Goal: Information Seeking & Learning: Learn about a topic

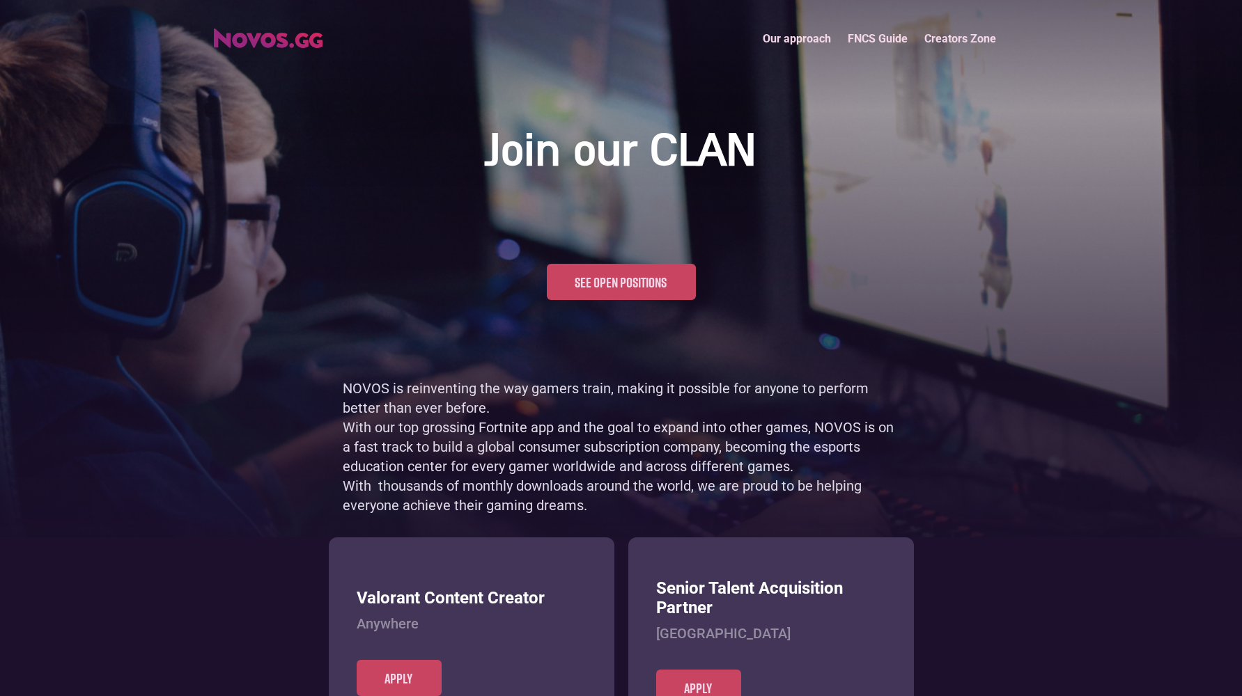
scroll to position [678, 0]
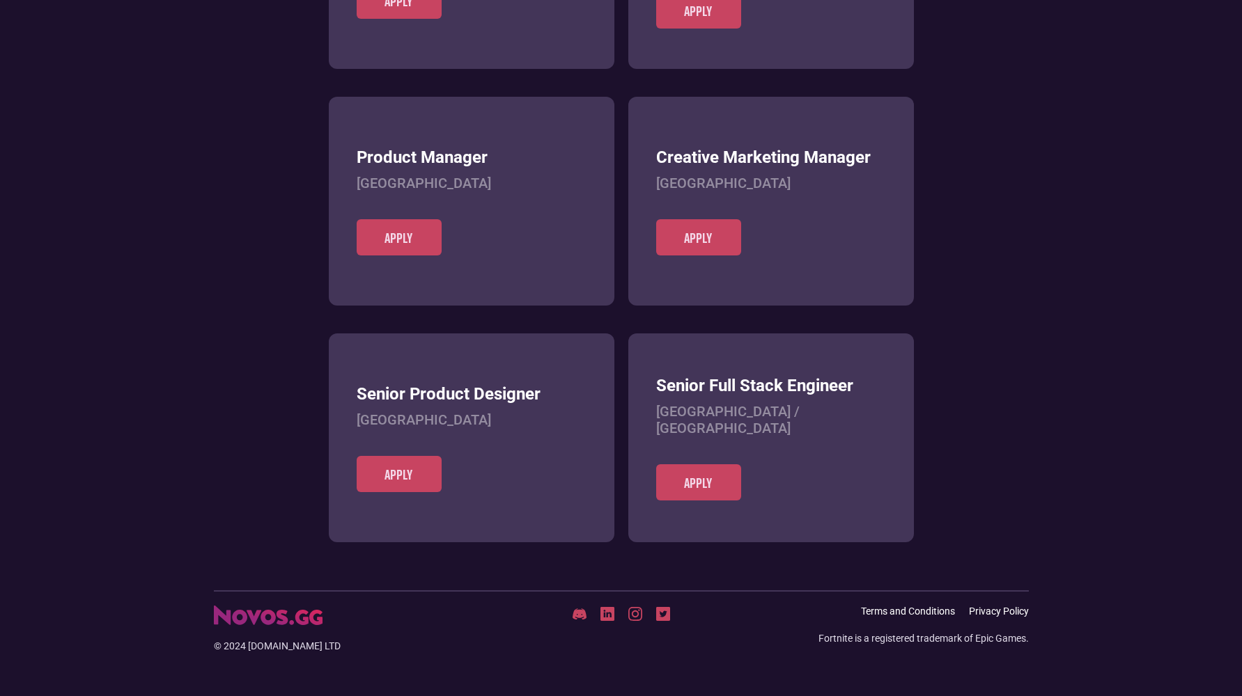
scroll to position [538, 0]
